Goal: Task Accomplishment & Management: Manage account settings

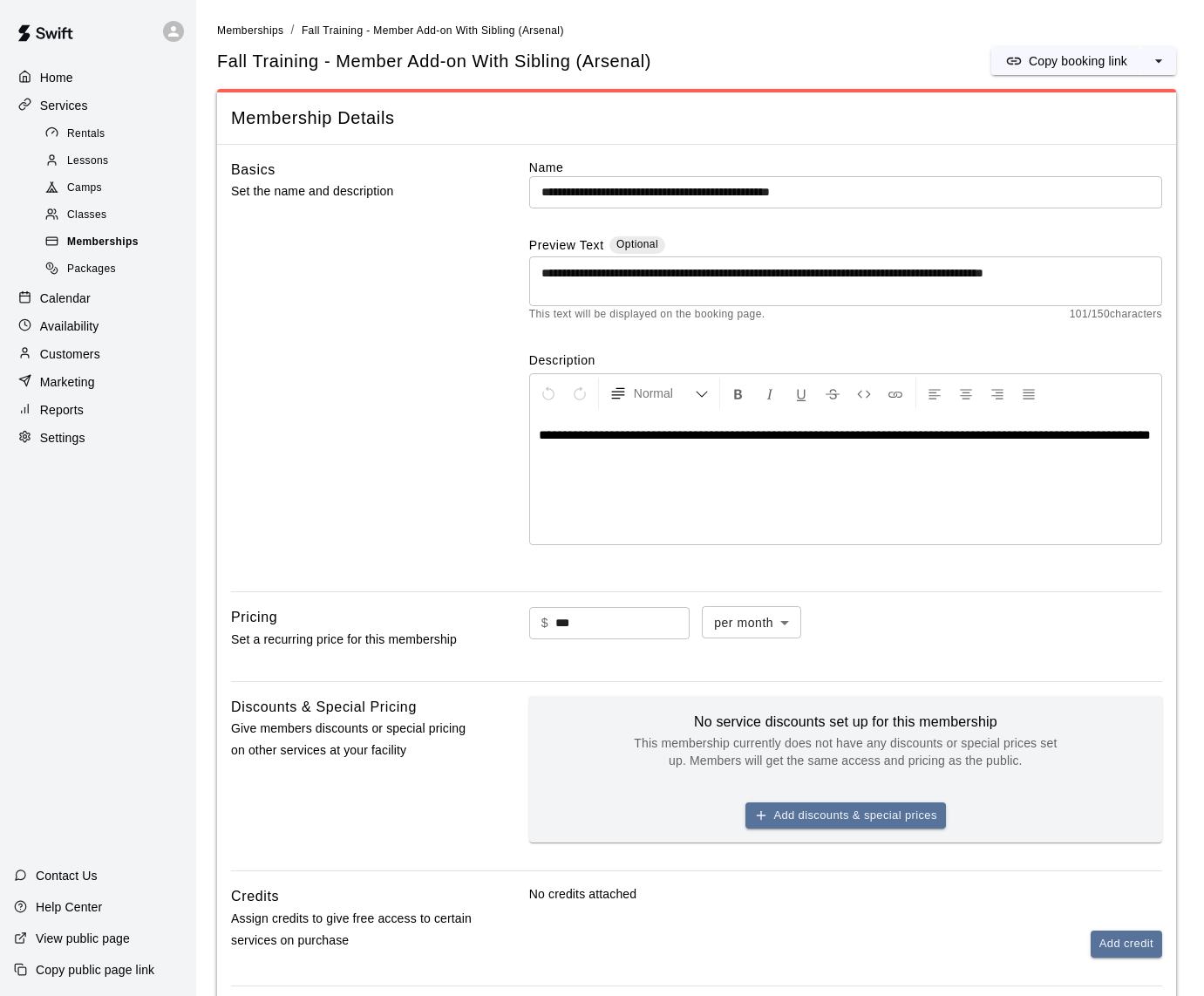
click at [93, 234] on span "Memberships" at bounding box center [103, 242] width 72 height 17
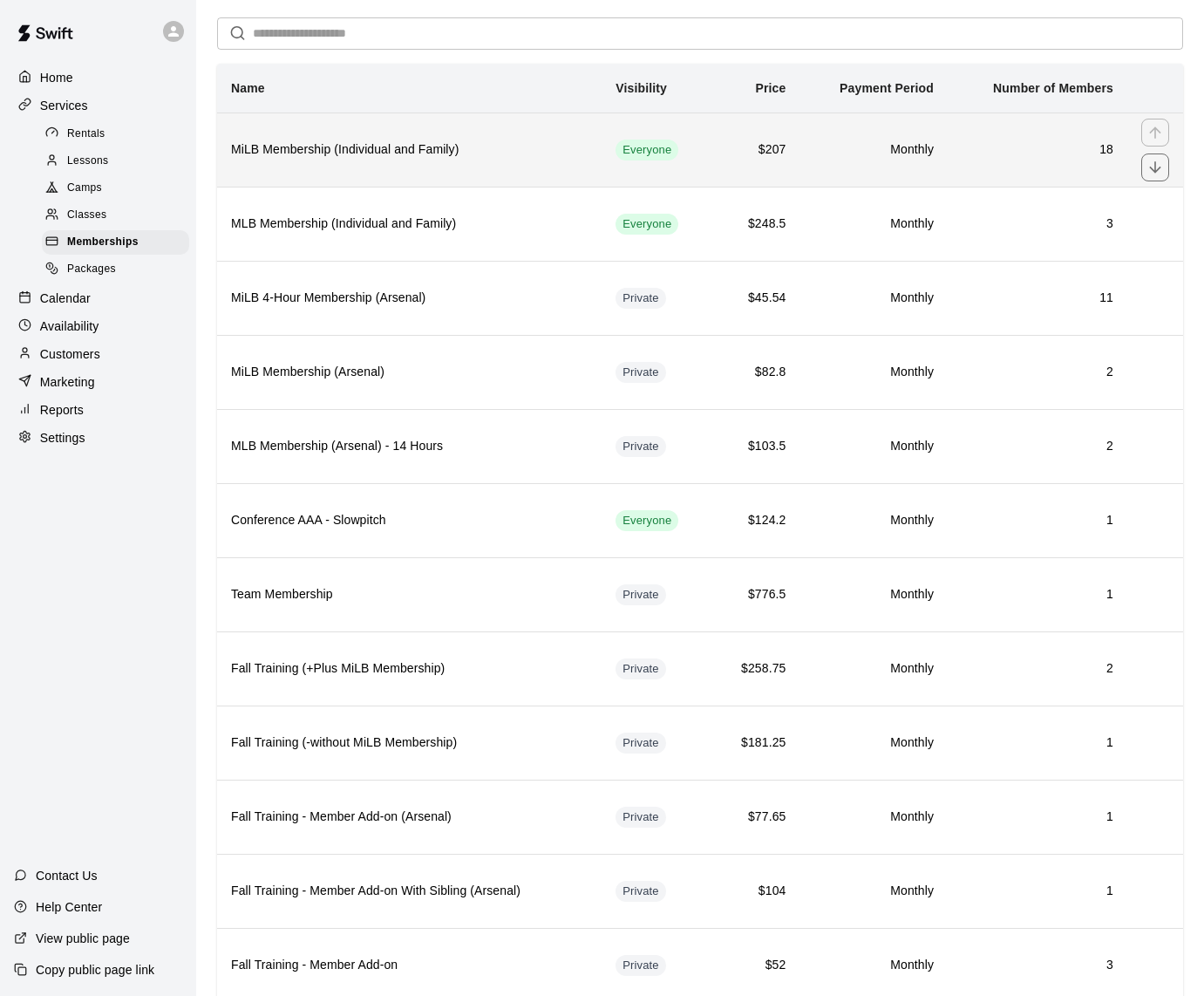
scroll to position [188, 0]
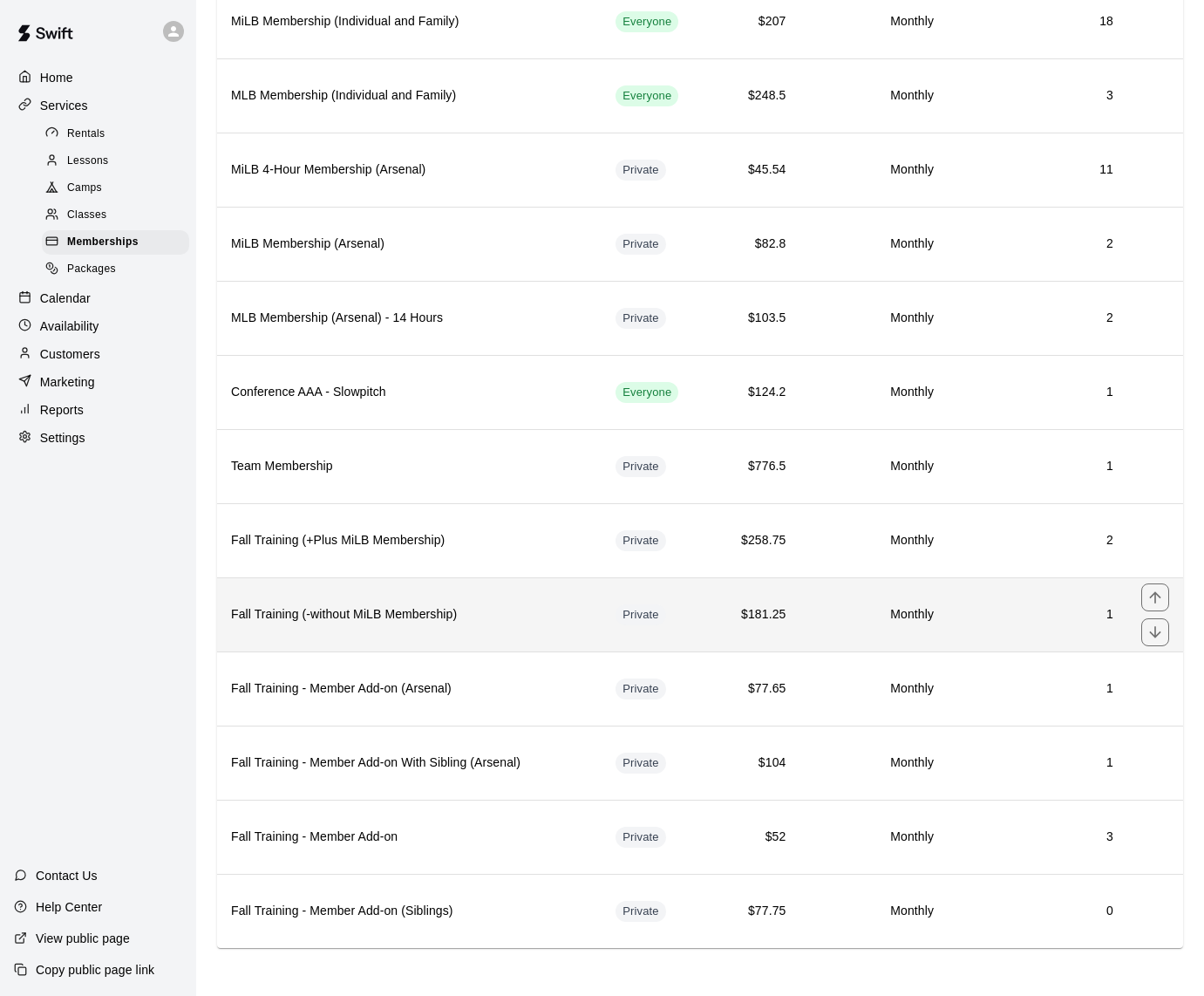
click at [1011, 625] on td "1" at bounding box center [1037, 614] width 179 height 74
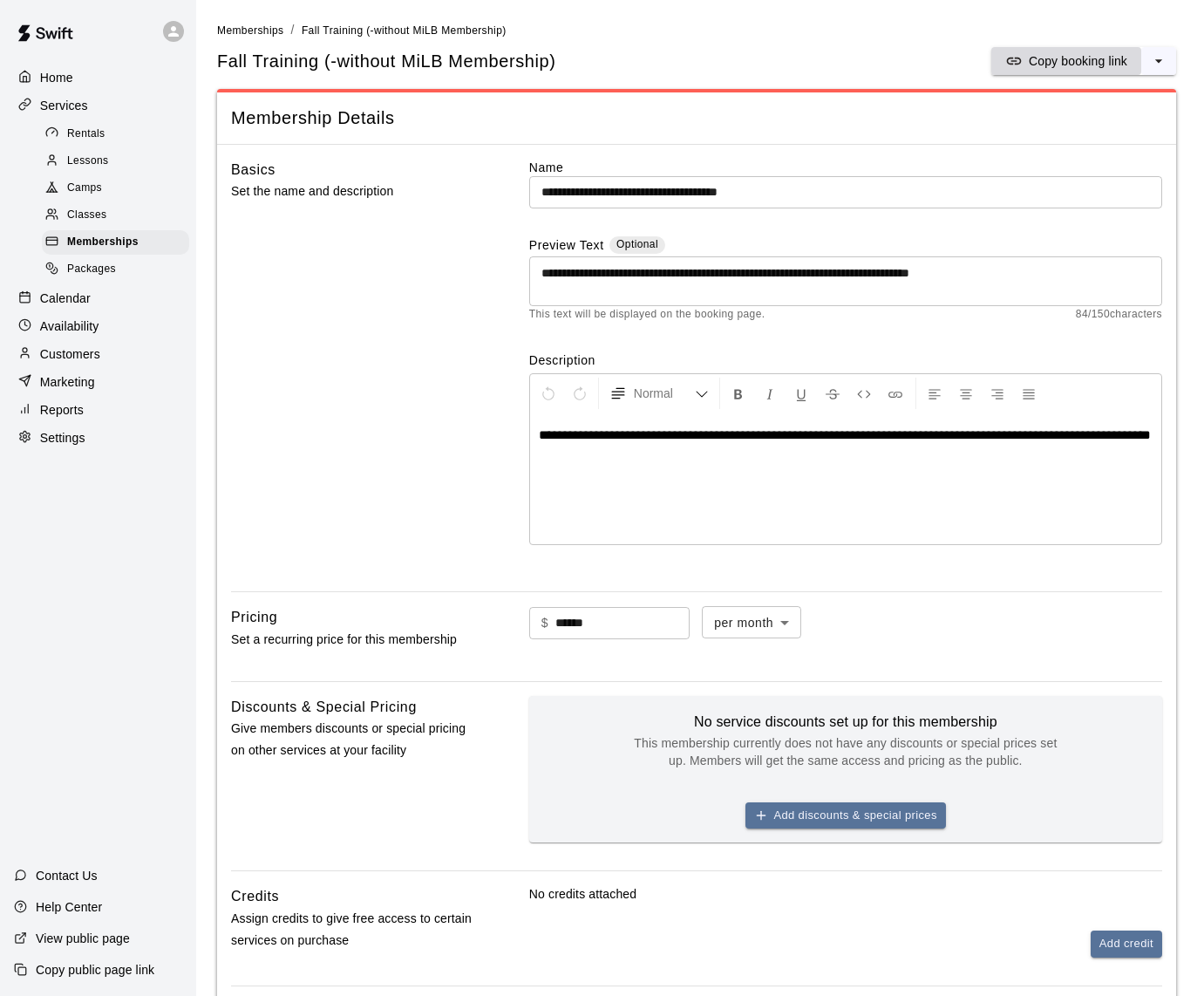
click at [1066, 57] on p "Copy booking link" at bounding box center [1078, 60] width 98 height 17
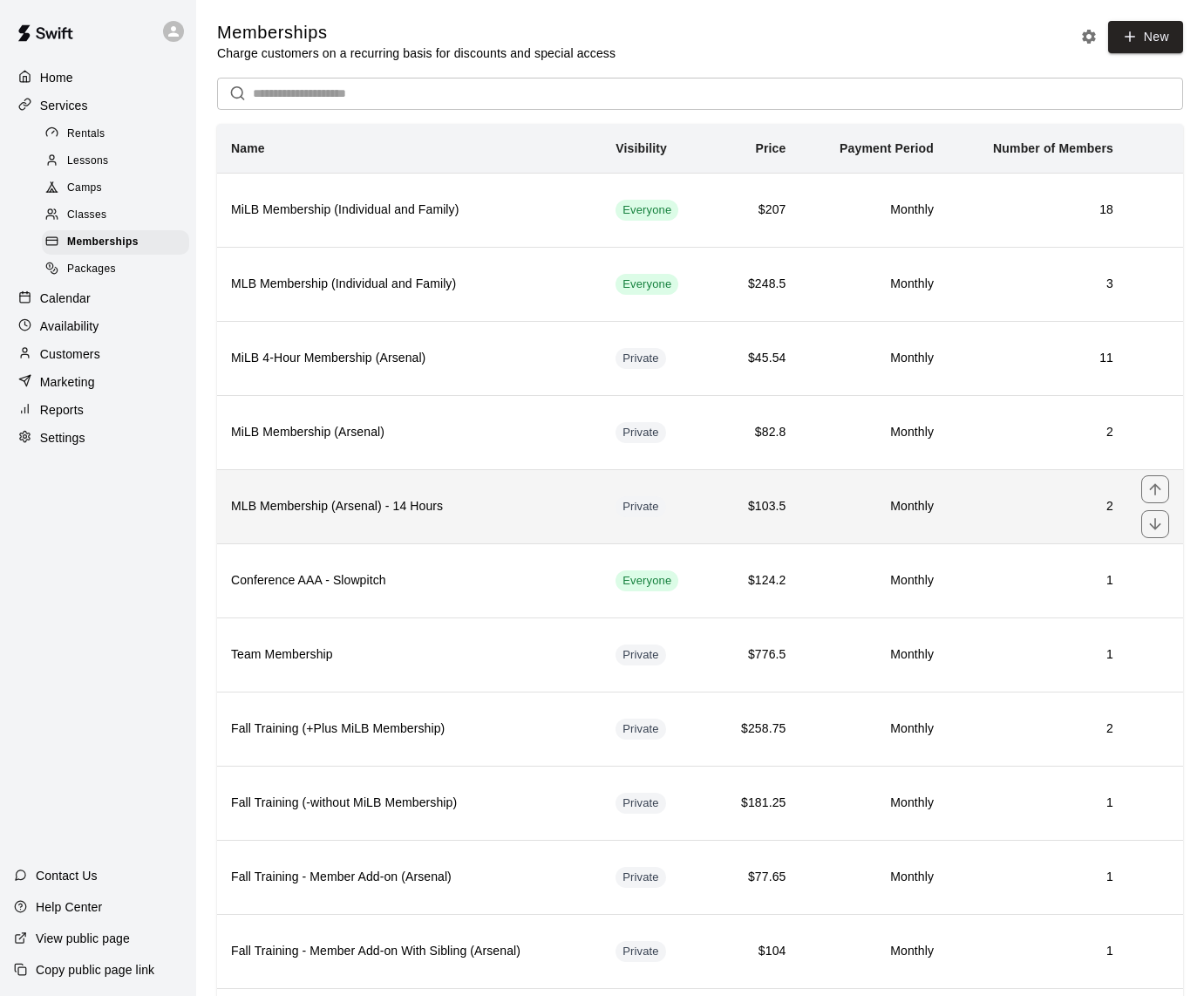
scroll to position [11, 0]
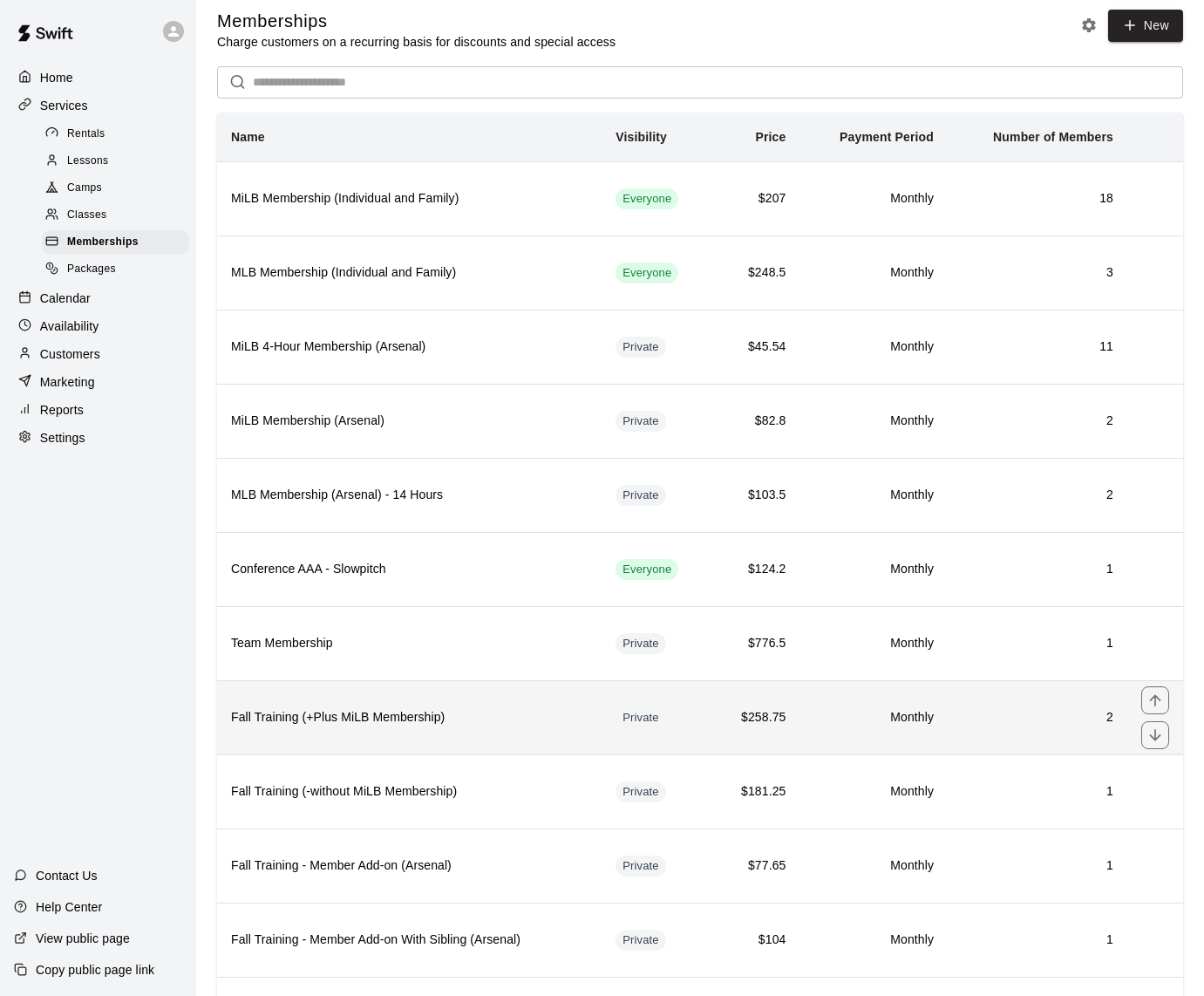
click at [495, 716] on h6 "Fall Training (+Plus MiLB Membership)" at bounding box center [410, 717] width 357 height 19
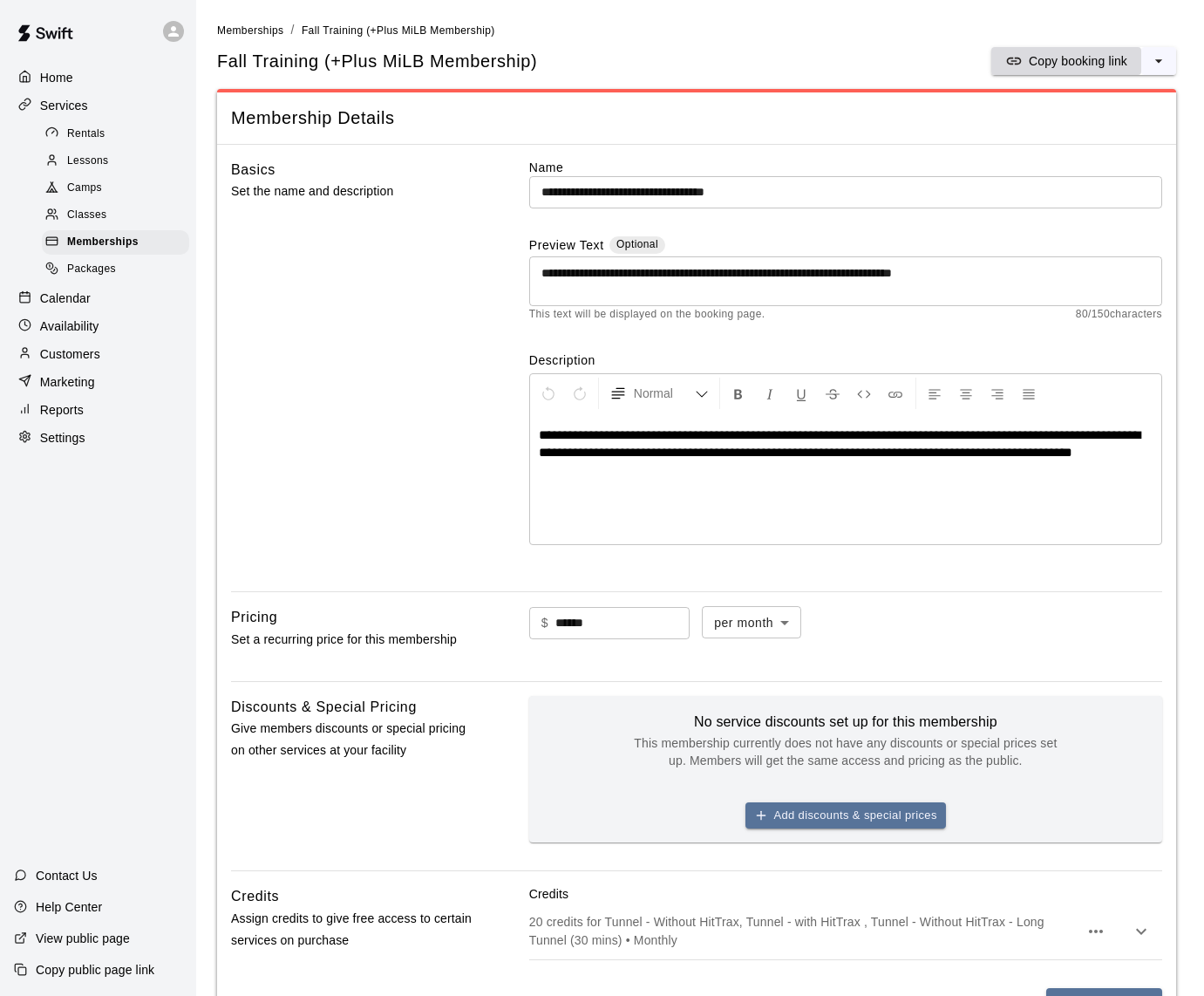
click at [1063, 61] on p "Copy booking link" at bounding box center [1078, 60] width 98 height 17
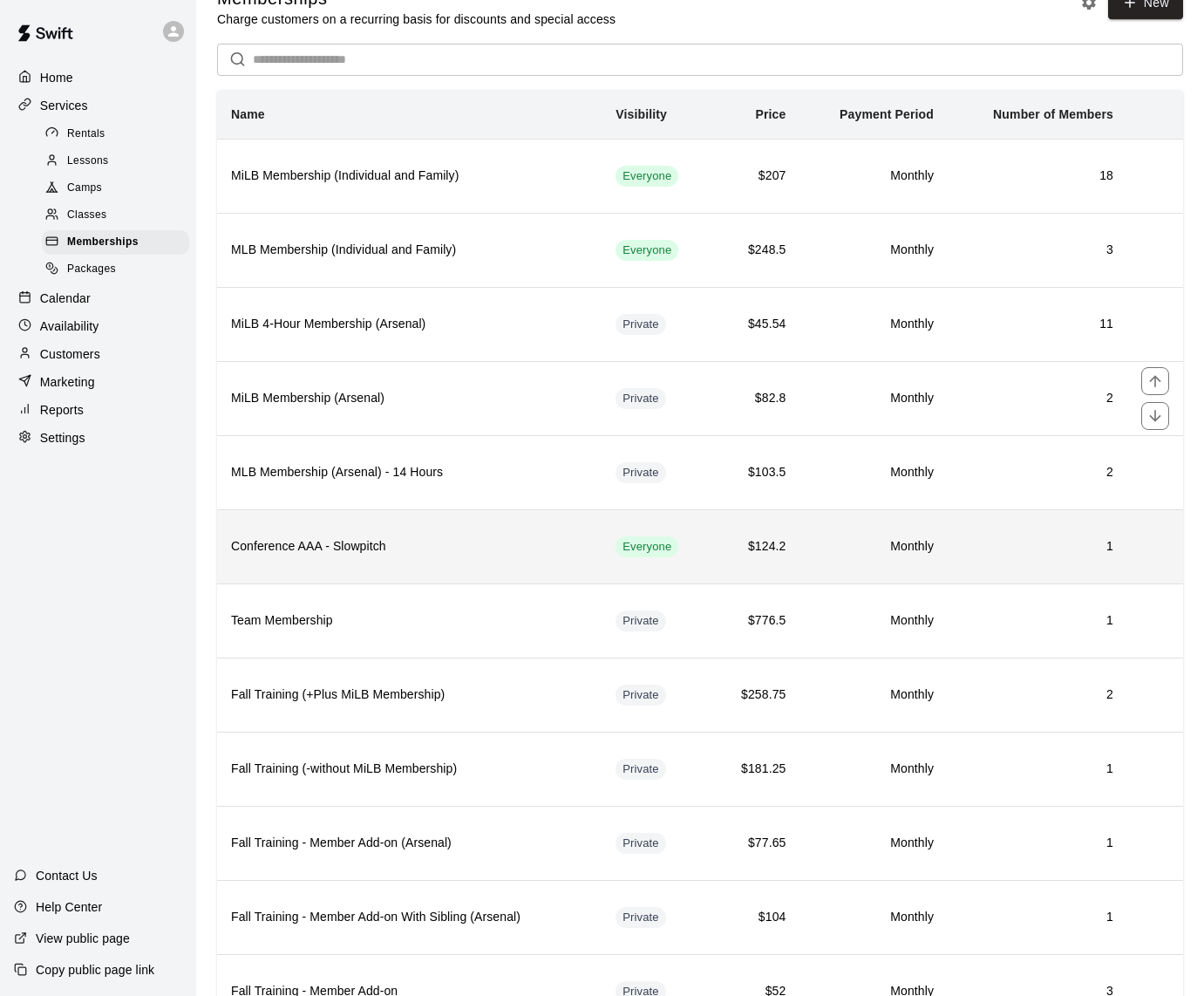
scroll to position [94, 0]
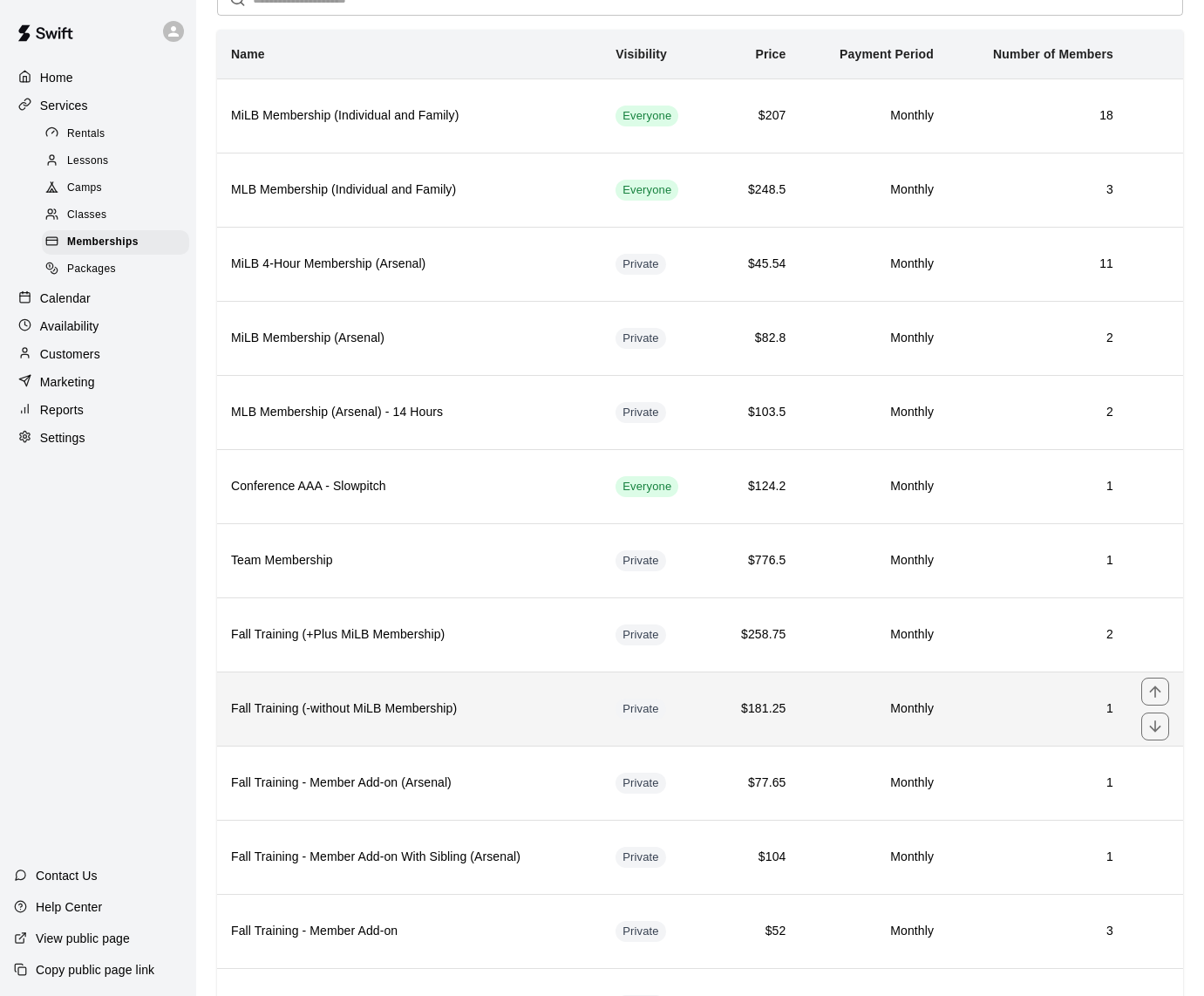
click at [492, 703] on h6 "Fall Training (-without MiLB Membership)" at bounding box center [410, 708] width 357 height 19
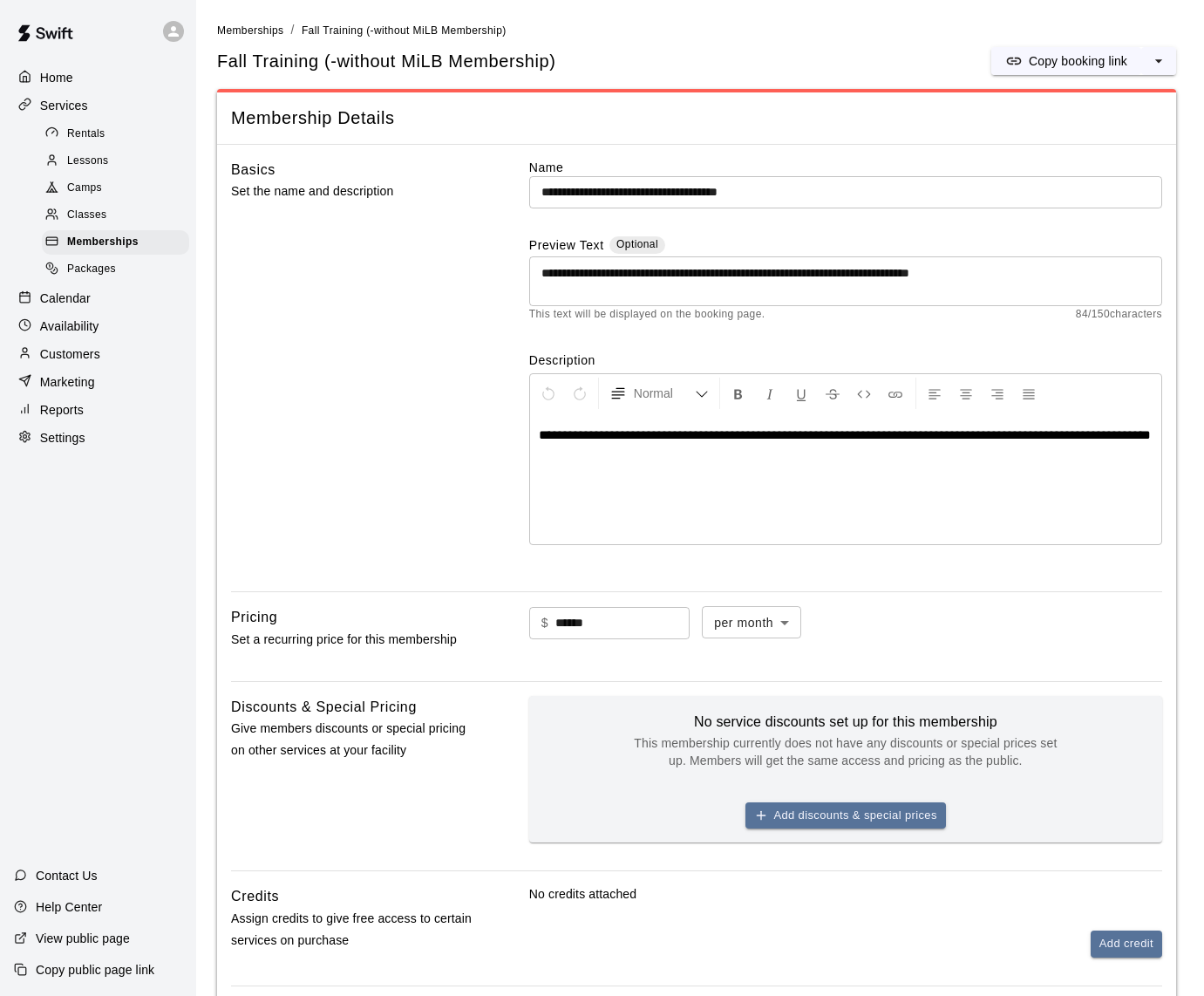
click at [81, 301] on div "Calendar" at bounding box center [97, 298] width 168 height 26
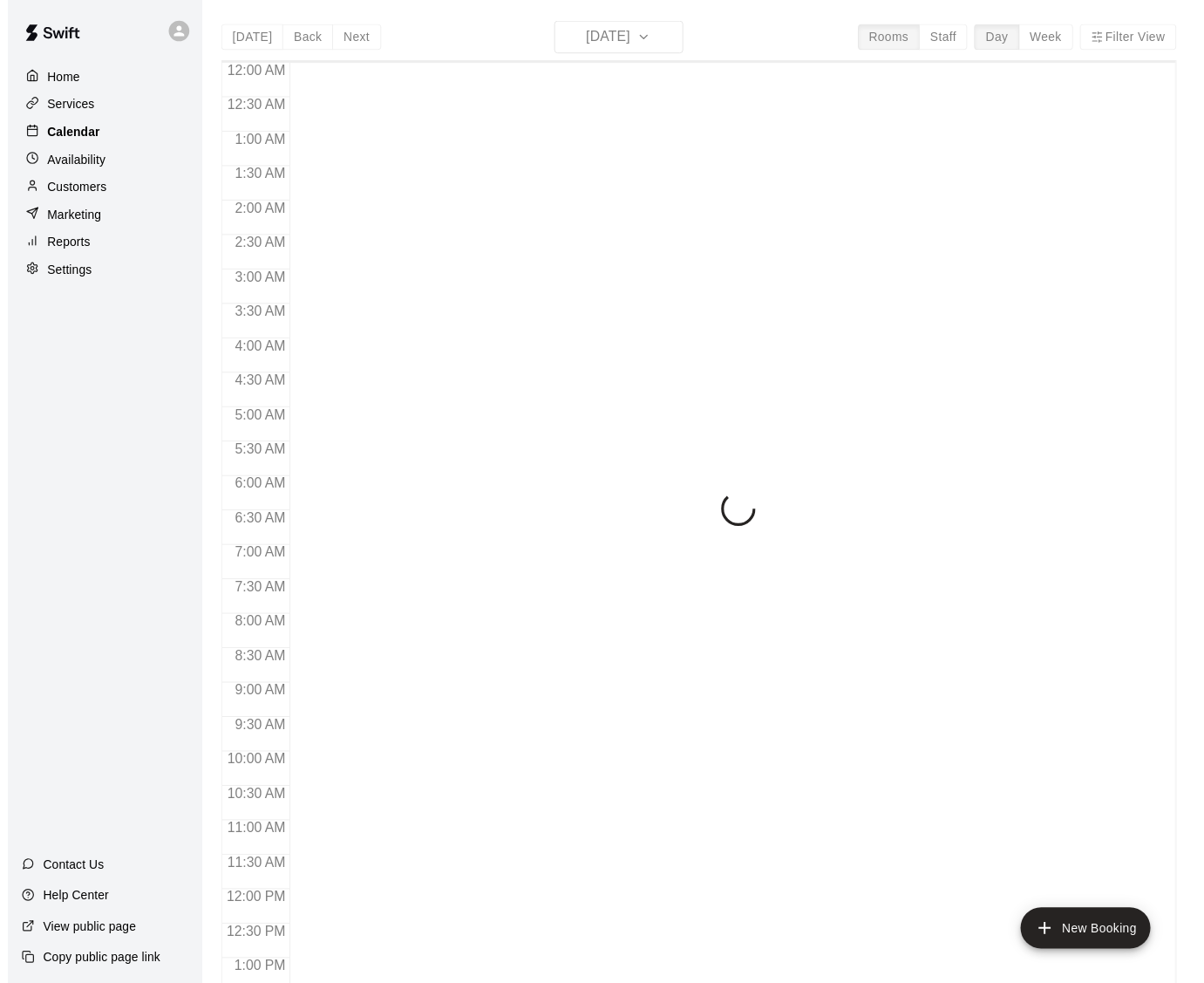
scroll to position [723, 0]
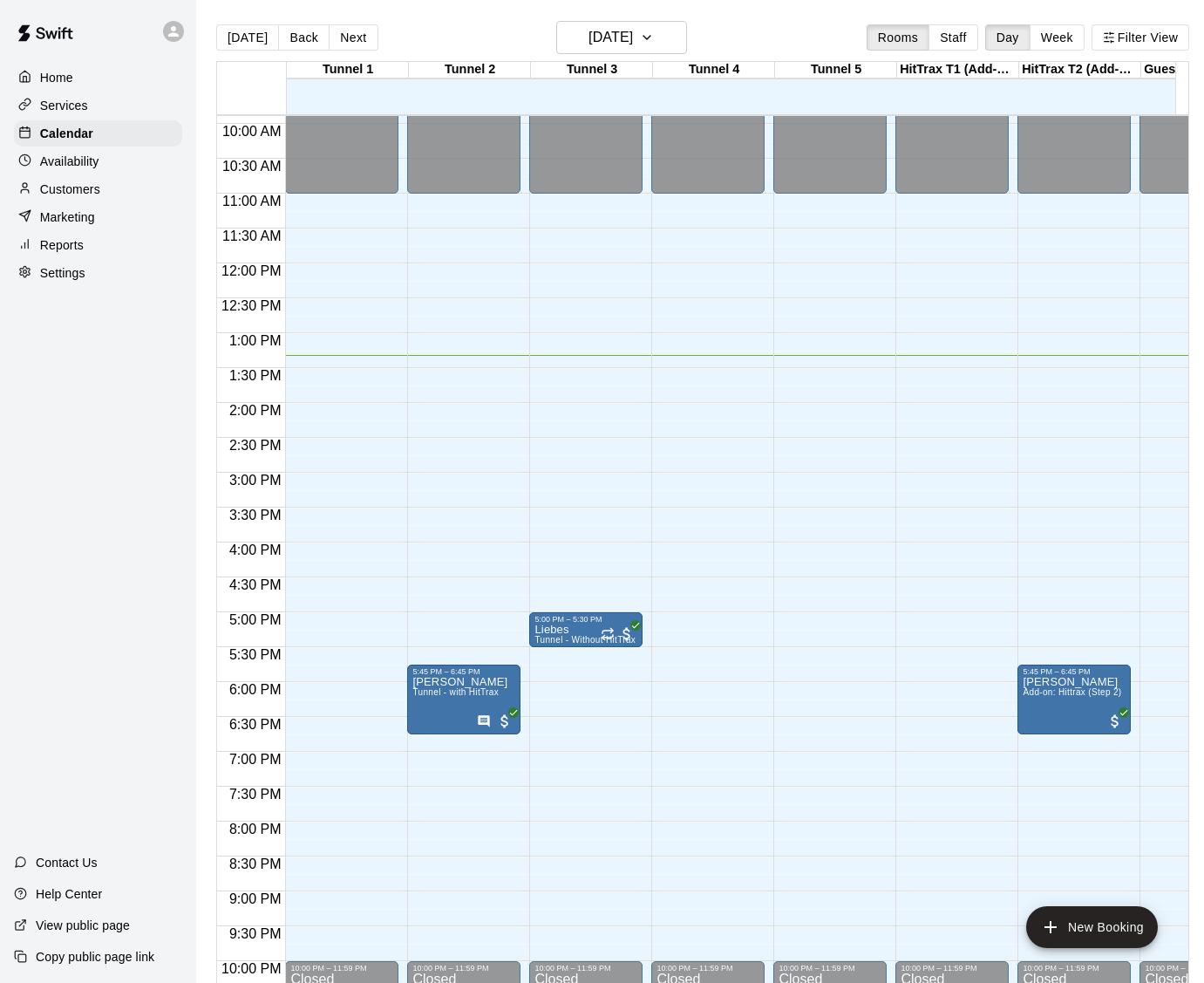
scroll to position [678, 0]
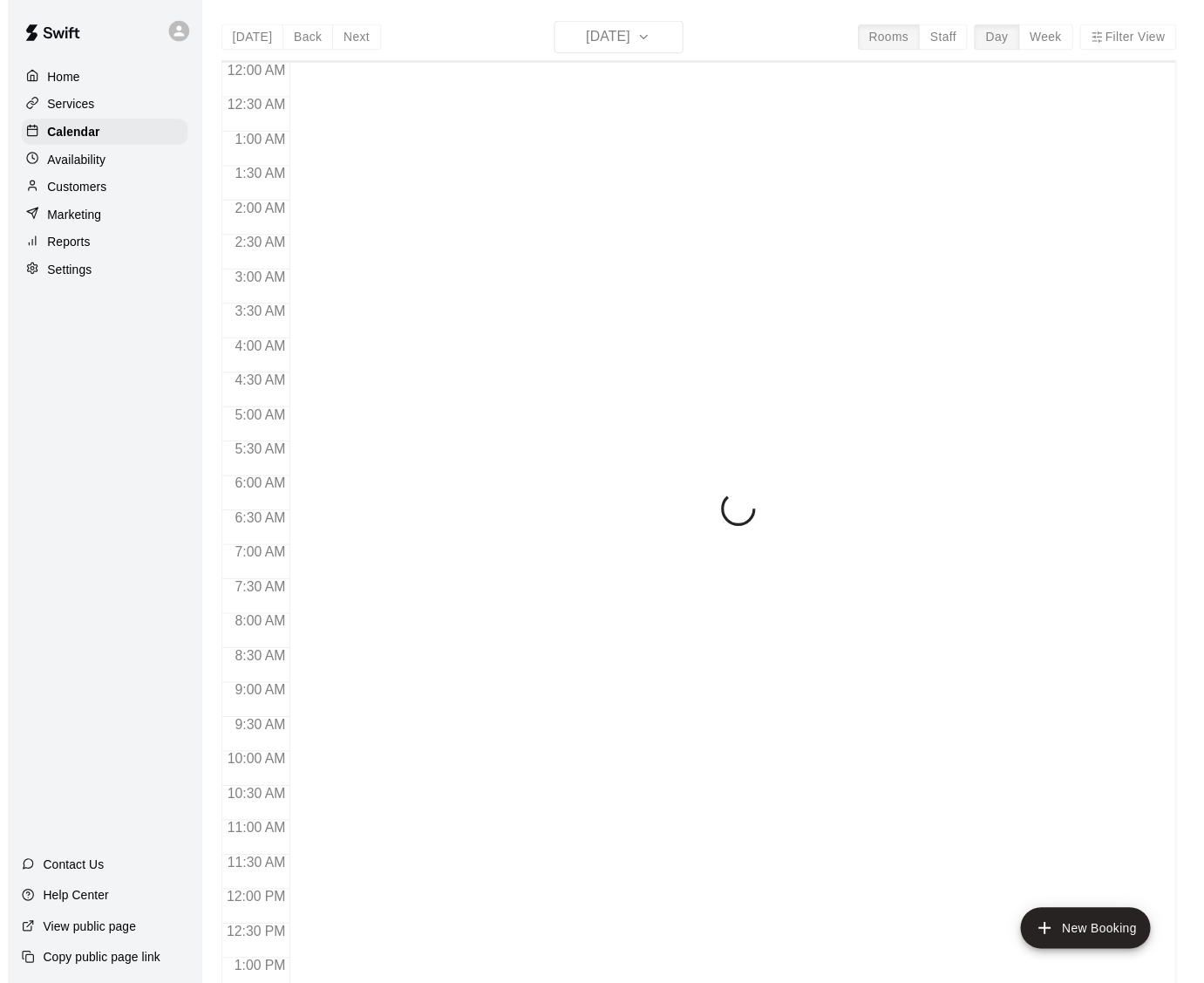
scroll to position [723, 0]
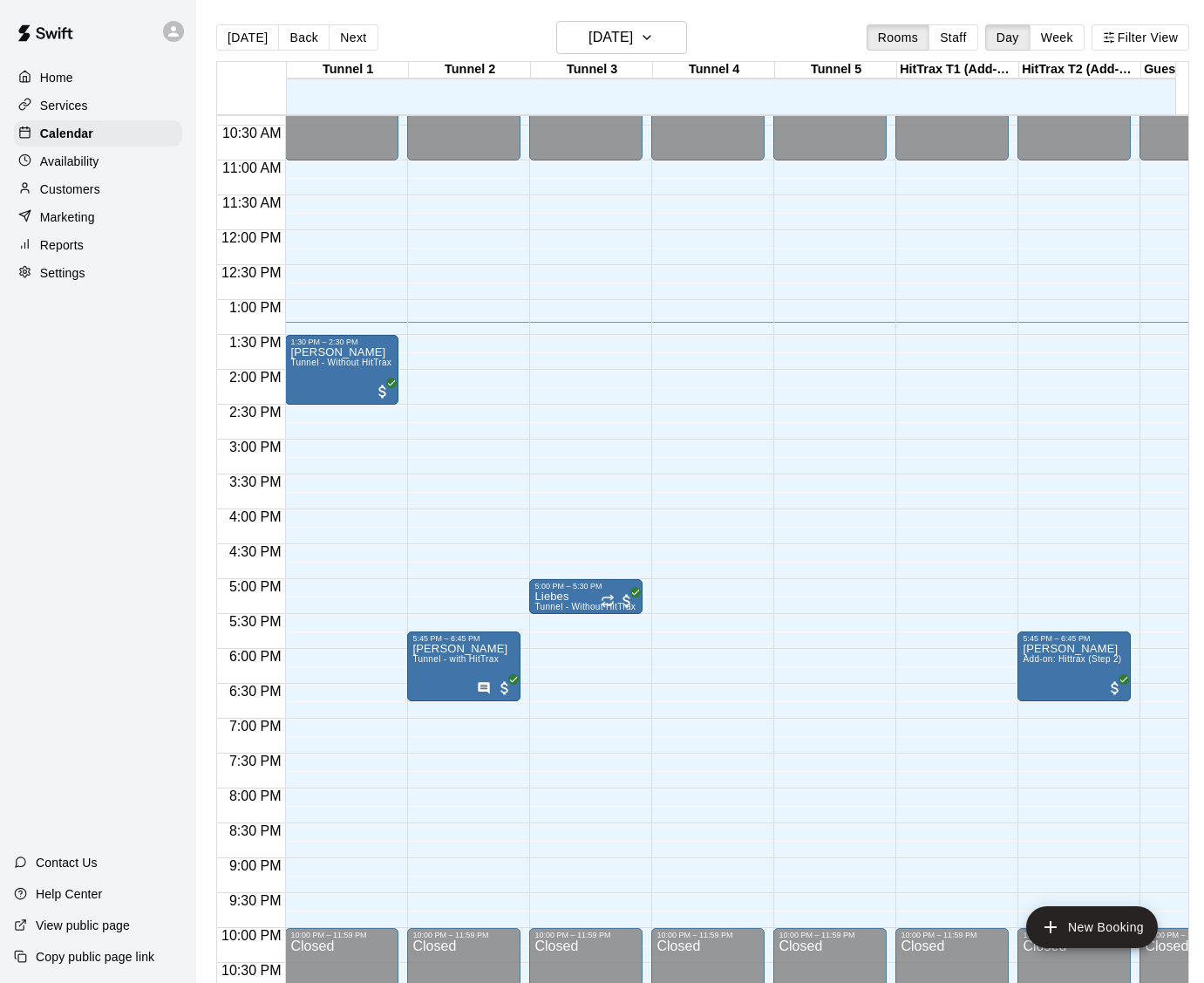
click at [63, 106] on p "Services" at bounding box center [64, 105] width 48 height 17
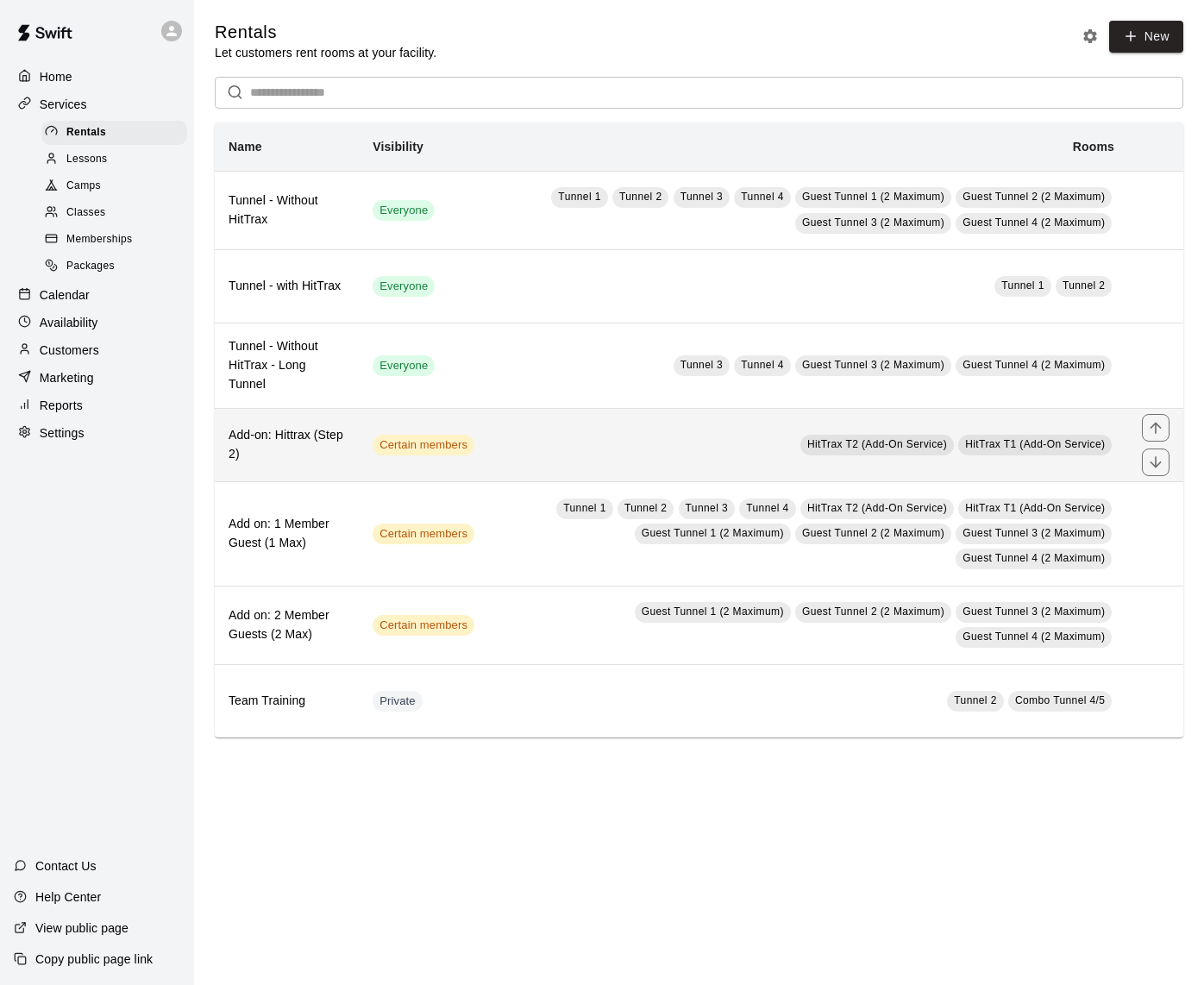
click at [513, 431] on td "HitTrax T2 (Add-On Service) HitTrax T1 (Add-On Service)" at bounding box center [808, 445] width 640 height 73
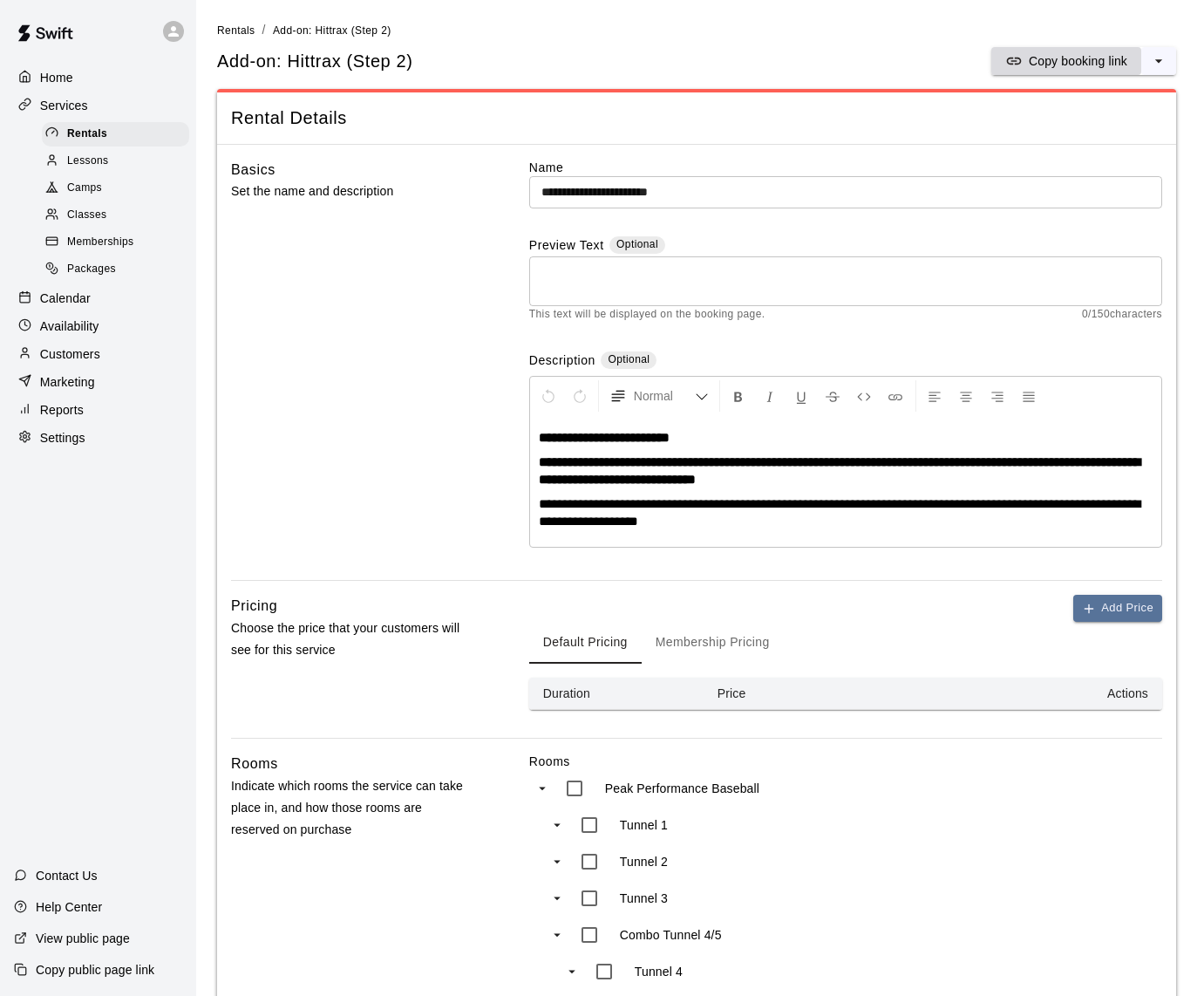
click at [1084, 66] on p "Copy booking link" at bounding box center [1078, 60] width 98 height 17
click at [58, 294] on p "Calendar" at bounding box center [66, 298] width 51 height 17
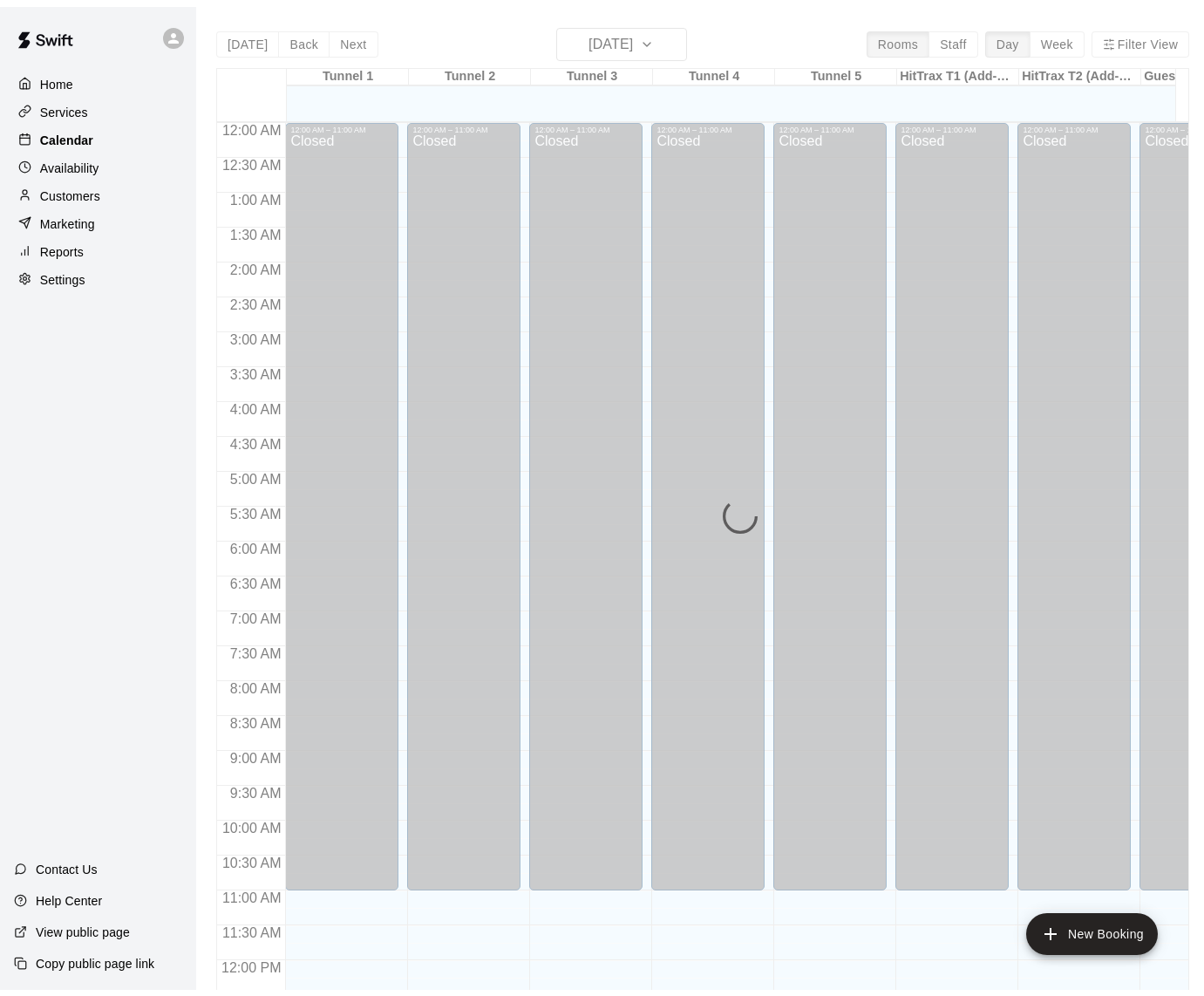
scroll to position [723, 0]
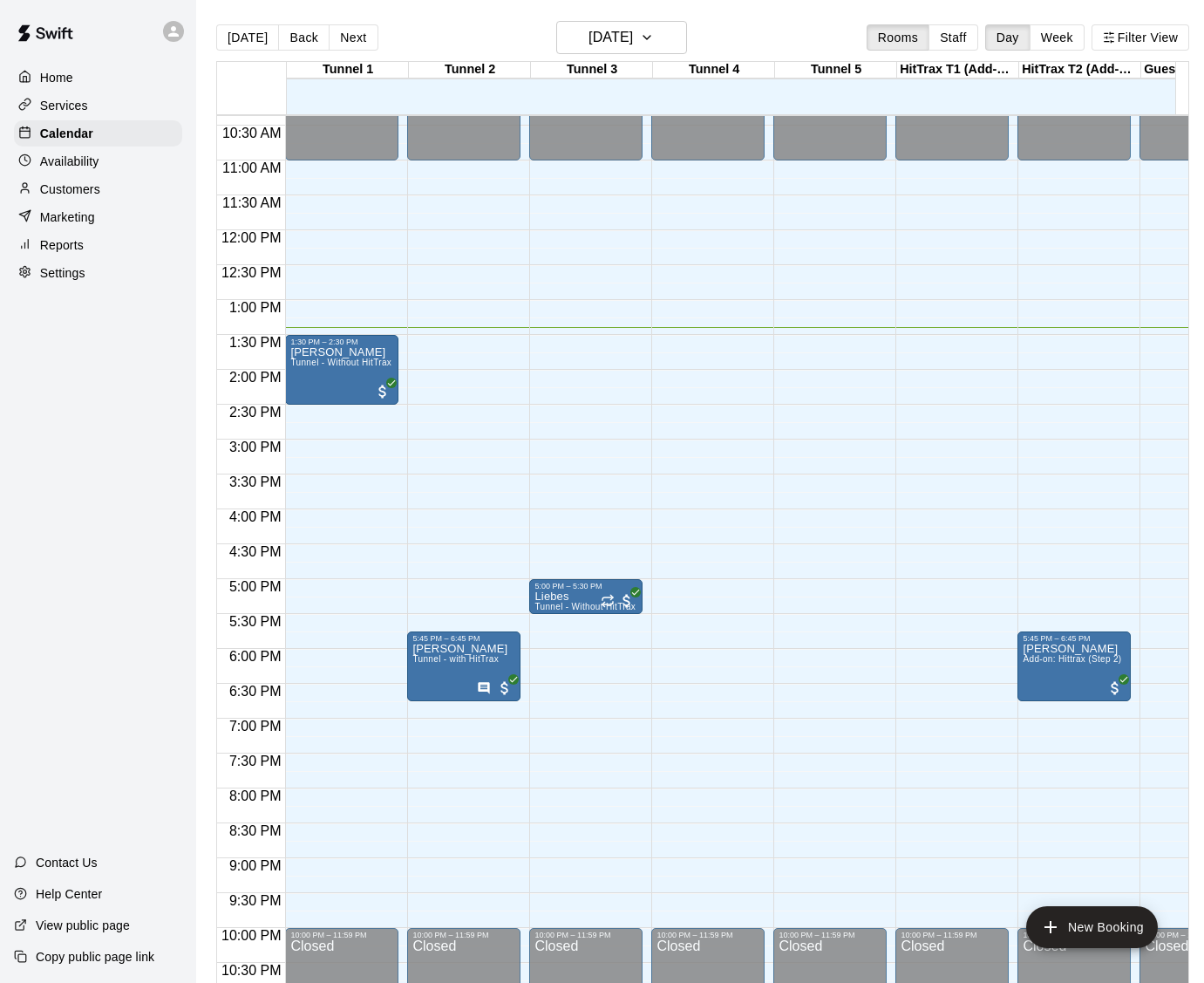
click at [70, 185] on p "Customers" at bounding box center [70, 188] width 60 height 17
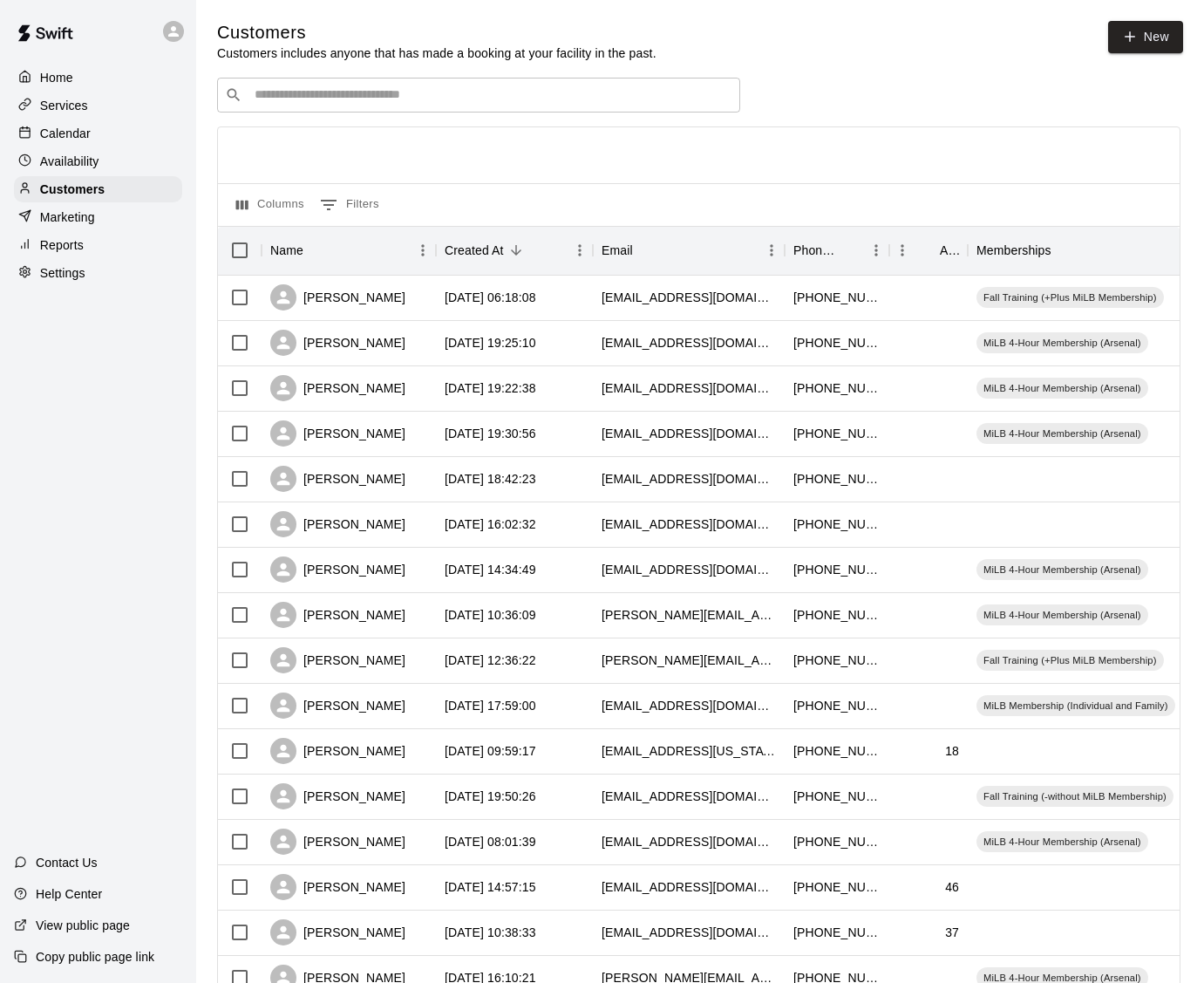
click at [377, 96] on input "Search customers by name or email" at bounding box center [491, 95] width 483 height 17
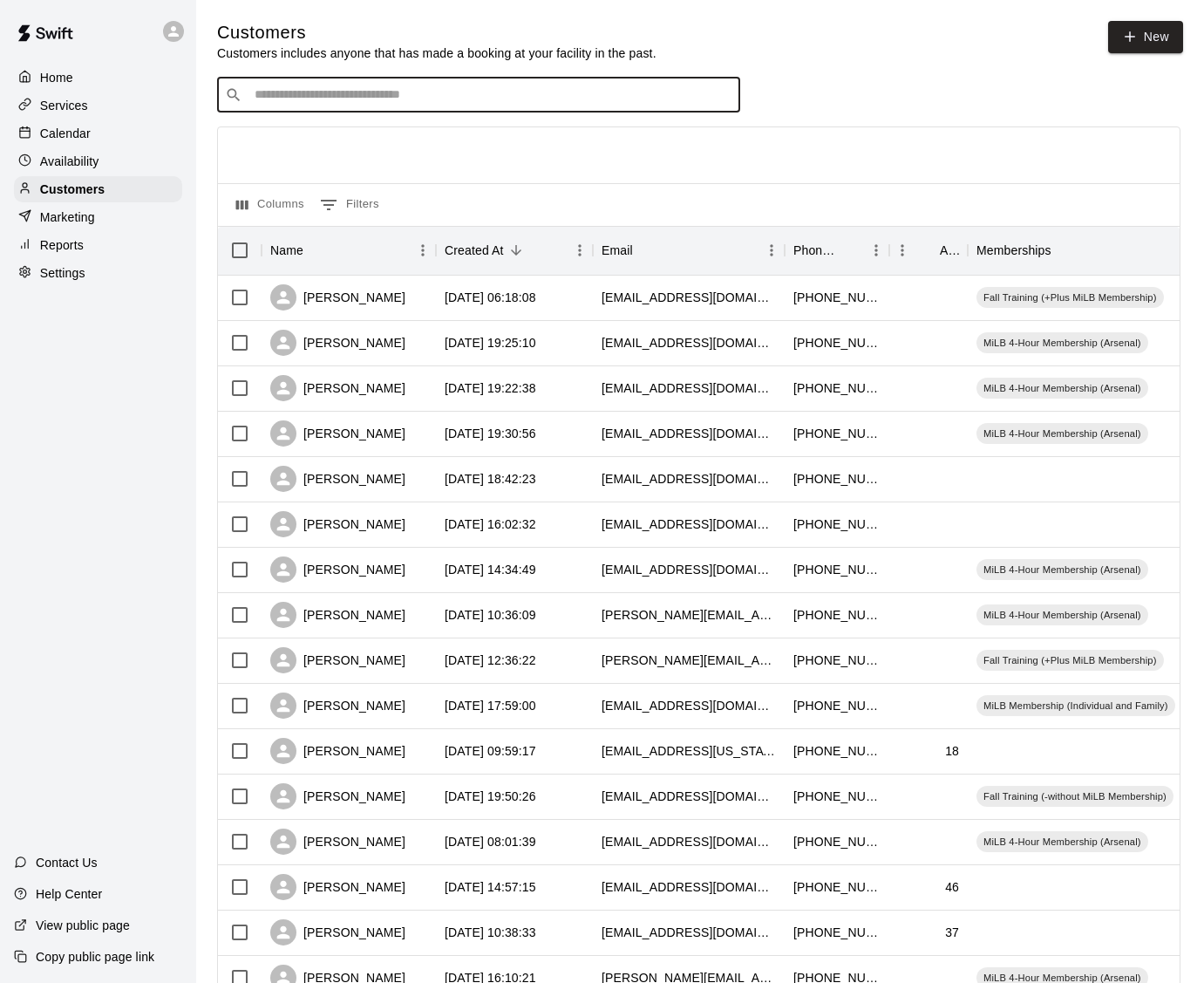
click at [379, 106] on div "​ ​" at bounding box center [479, 95] width 523 height 35
type input "*****"
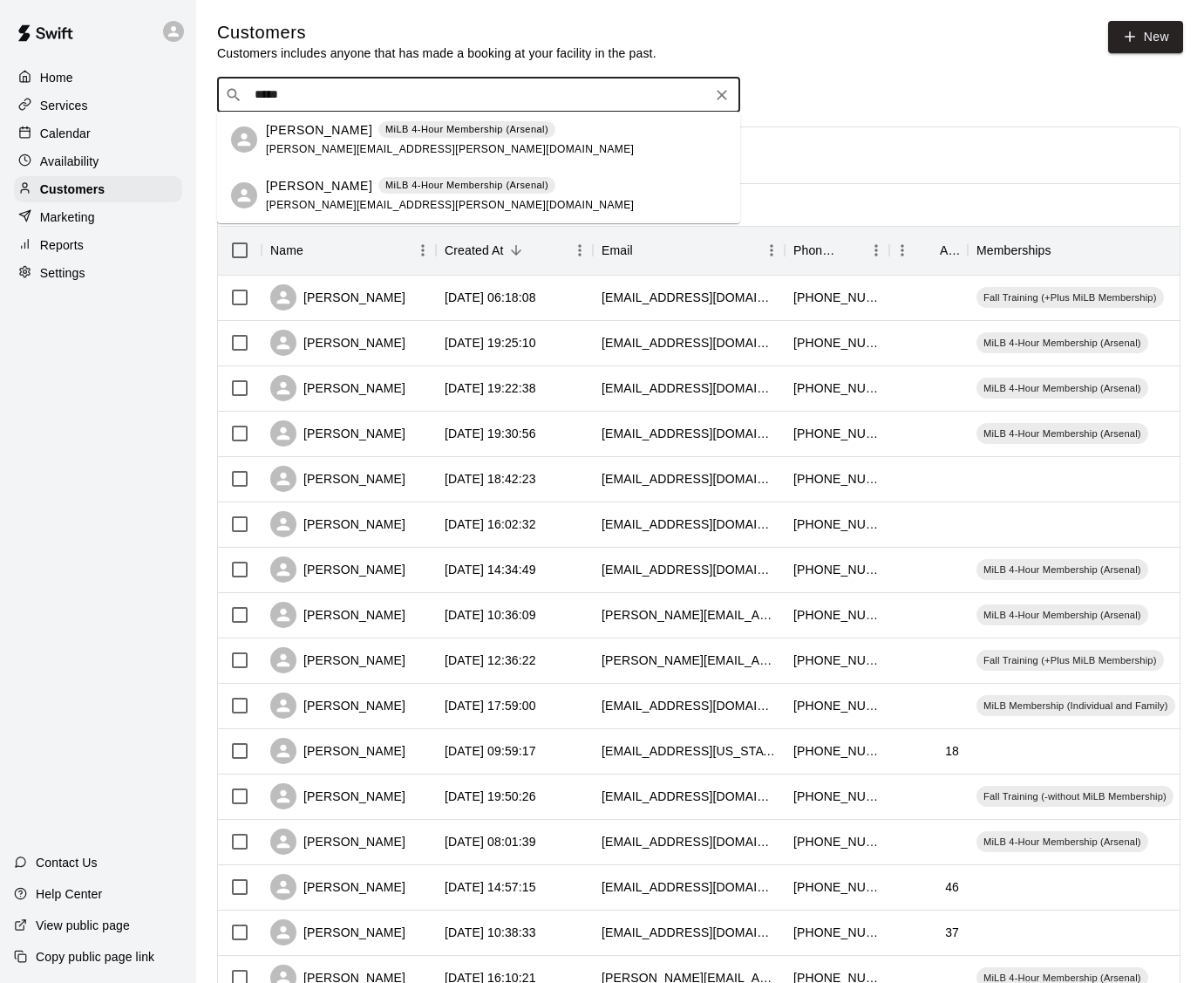
click at [344, 126] on p "[PERSON_NAME]" at bounding box center [319, 130] width 106 height 18
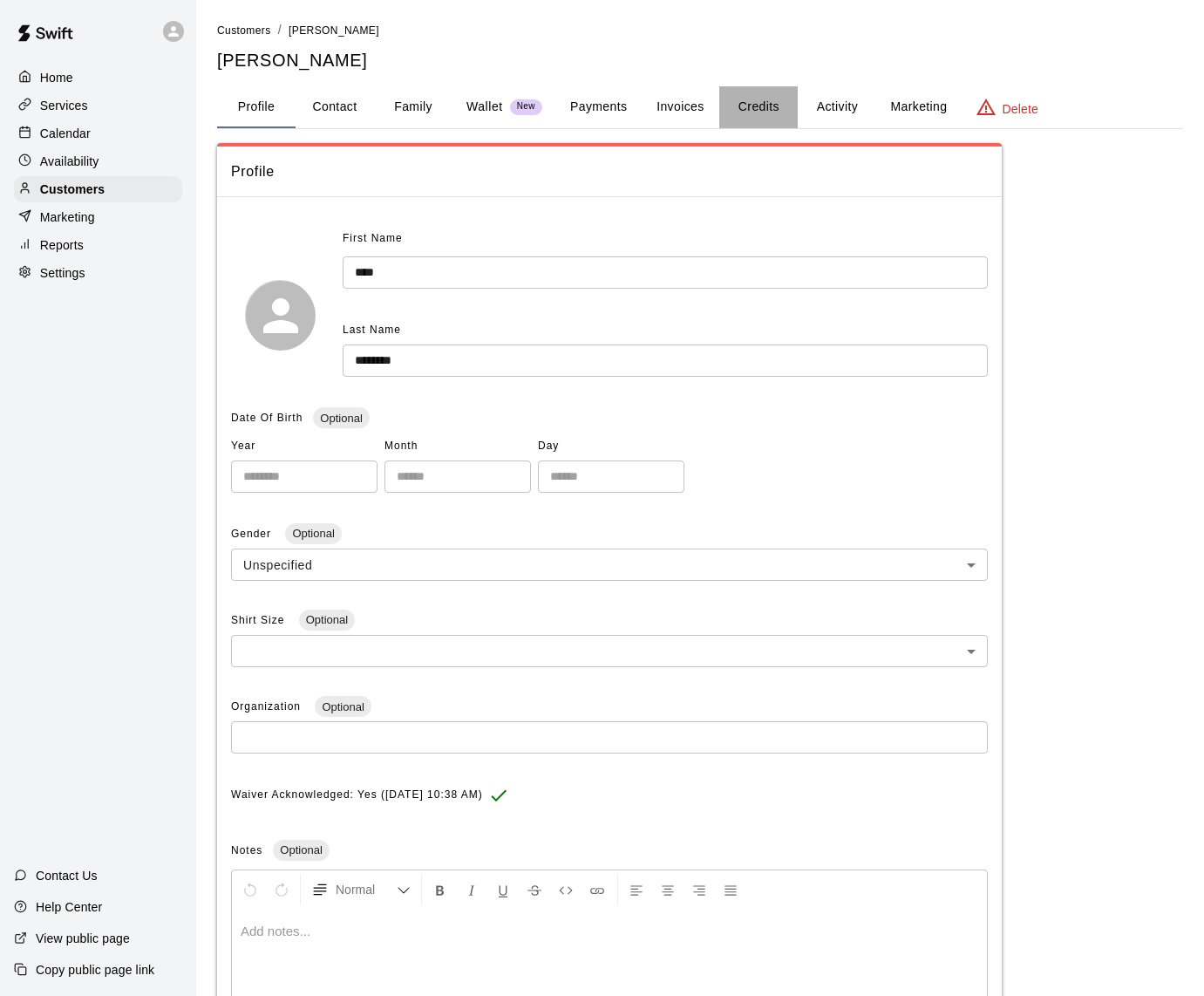
click at [750, 105] on button "Credits" at bounding box center [758, 107] width 78 height 42
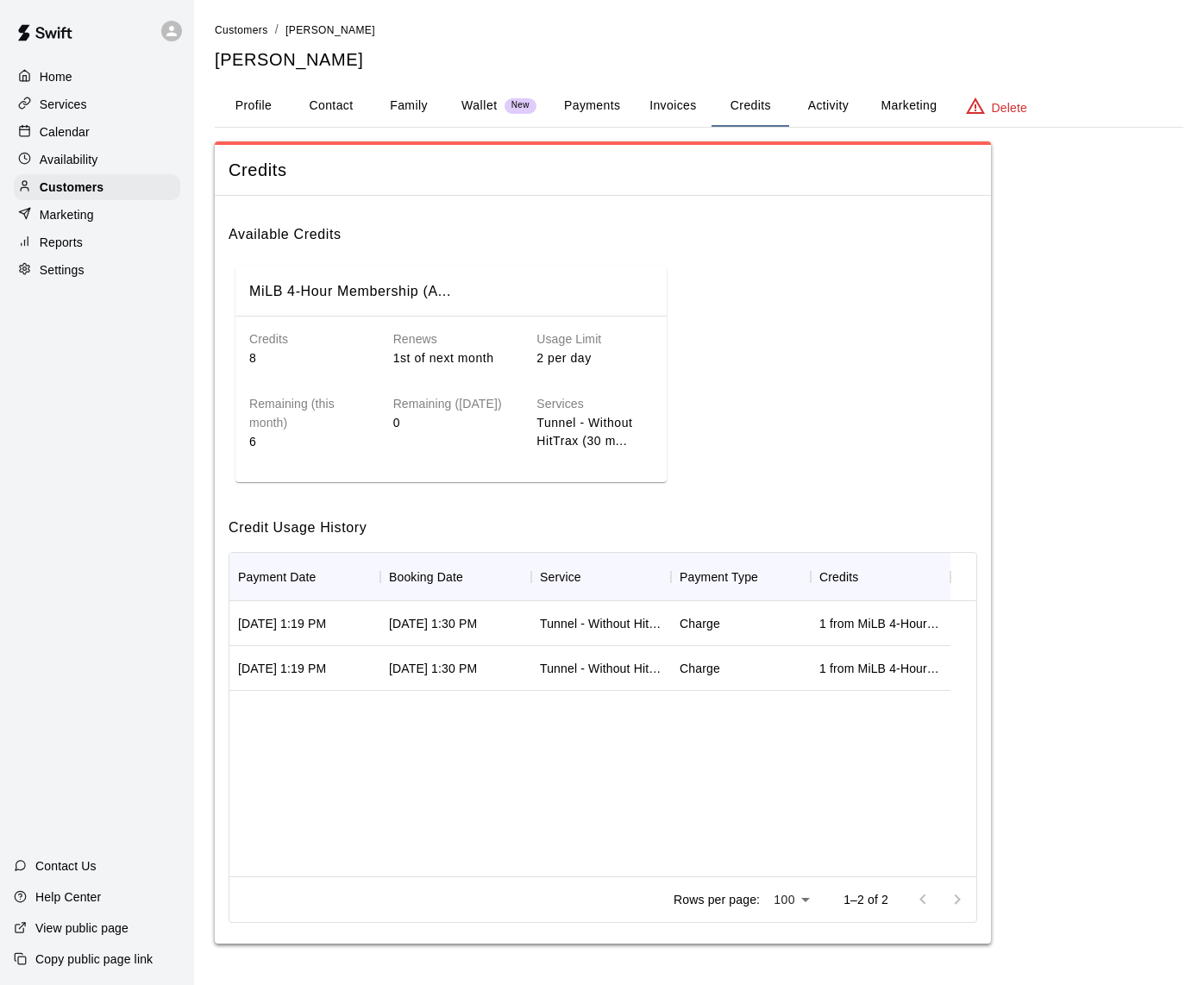
click at [74, 106] on p "Services" at bounding box center [63, 104] width 48 height 17
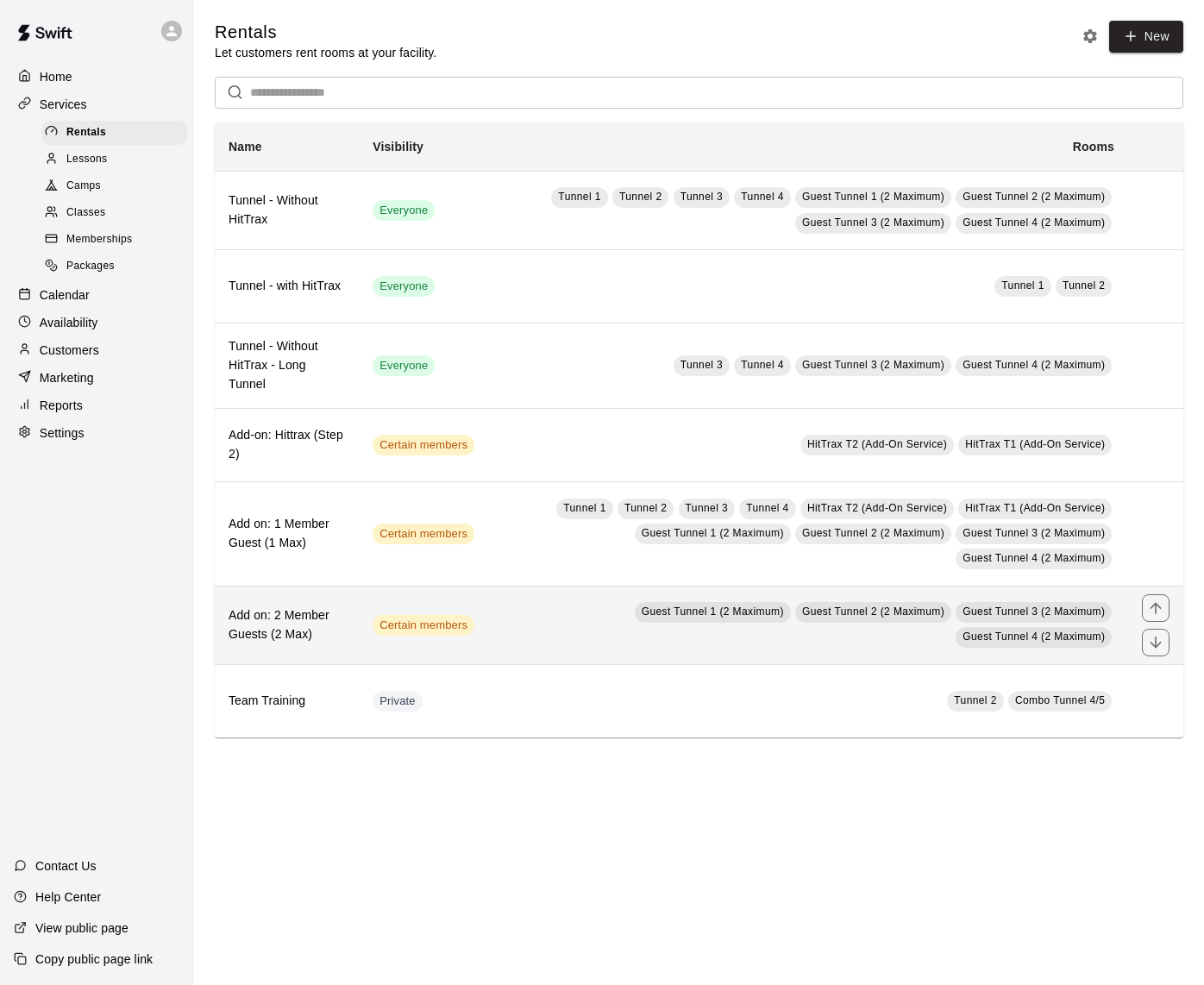
click at [518, 625] on td "Guest Tunnel 1 (2 Maximum) Guest Tunnel 2 (2 Maximum) Guest Tunnel 3 (2 Maximum…" at bounding box center [808, 624] width 640 height 78
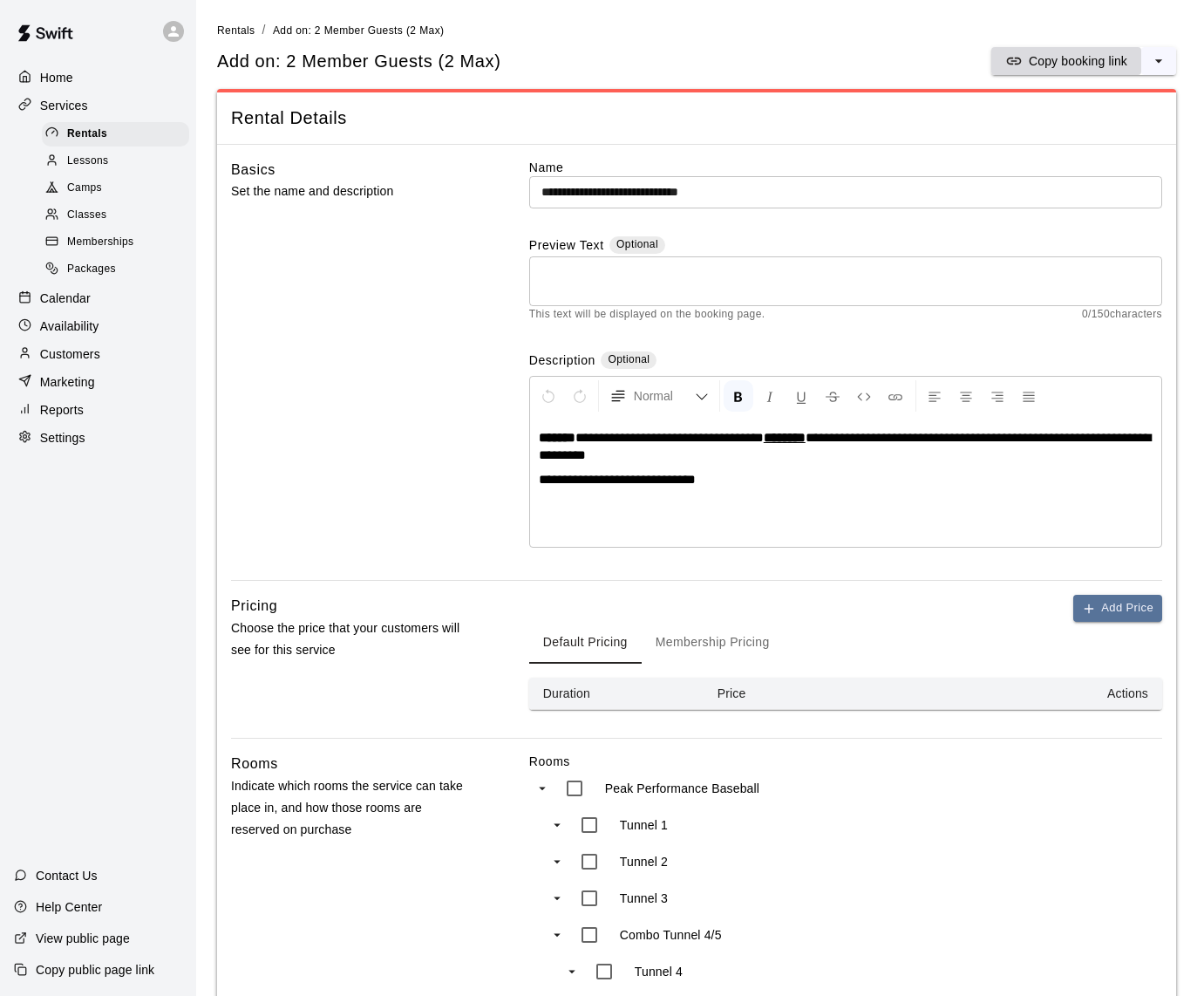
click at [1044, 62] on p "Copy booking link" at bounding box center [1078, 60] width 98 height 17
